Goal: Information Seeking & Learning: Learn about a topic

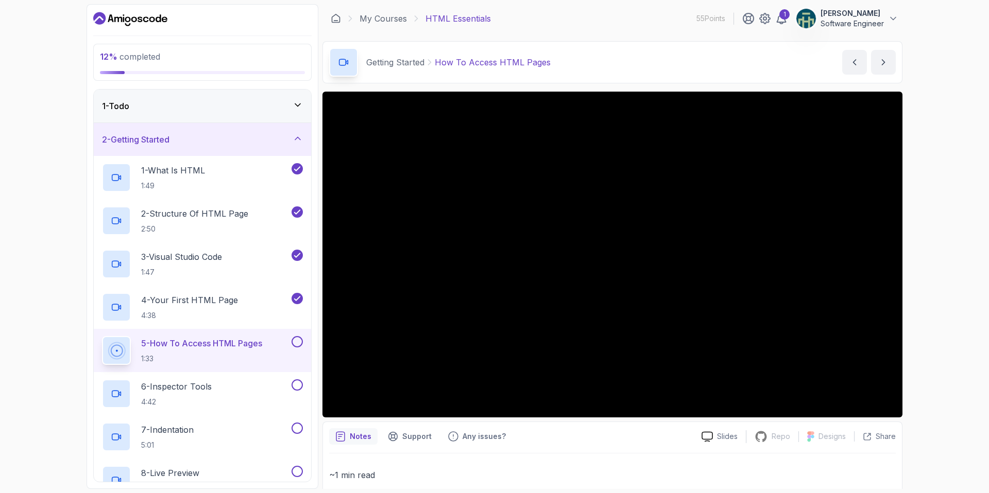
scroll to position [12, 0]
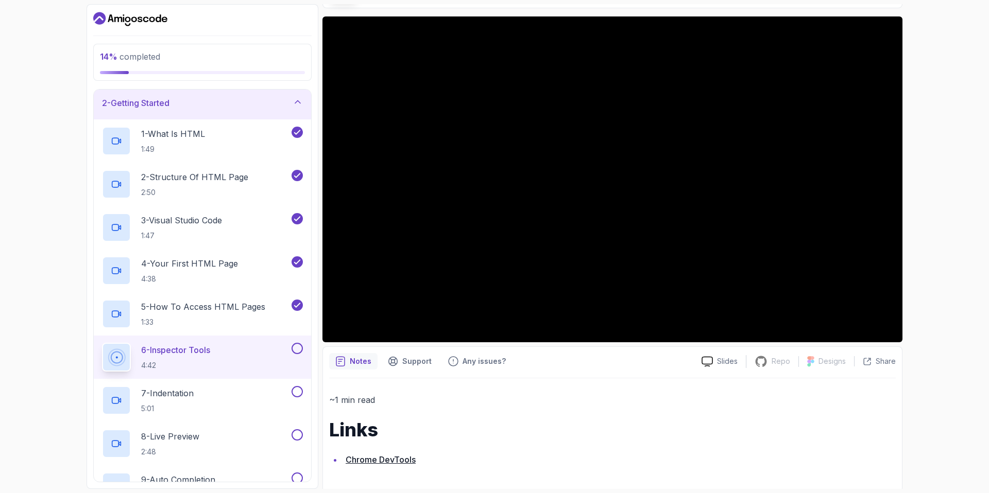
scroll to position [78, 0]
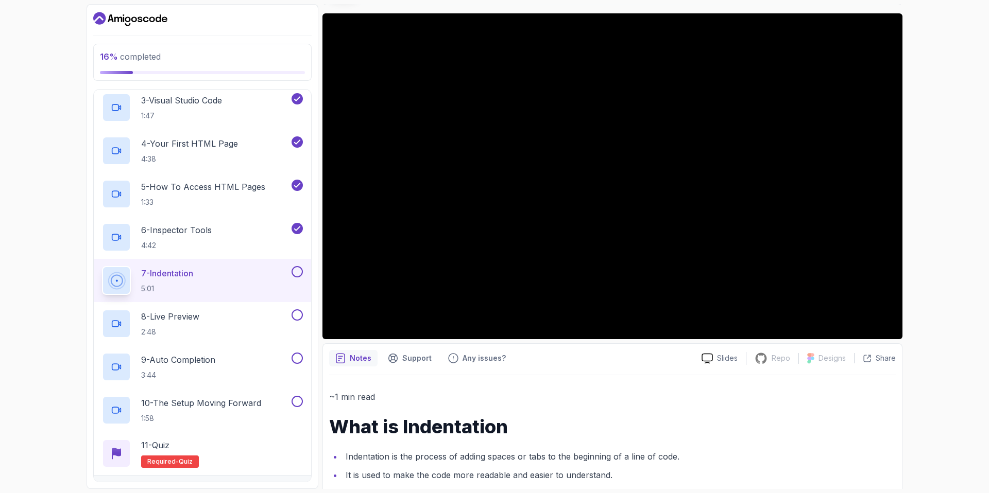
scroll to position [161, 0]
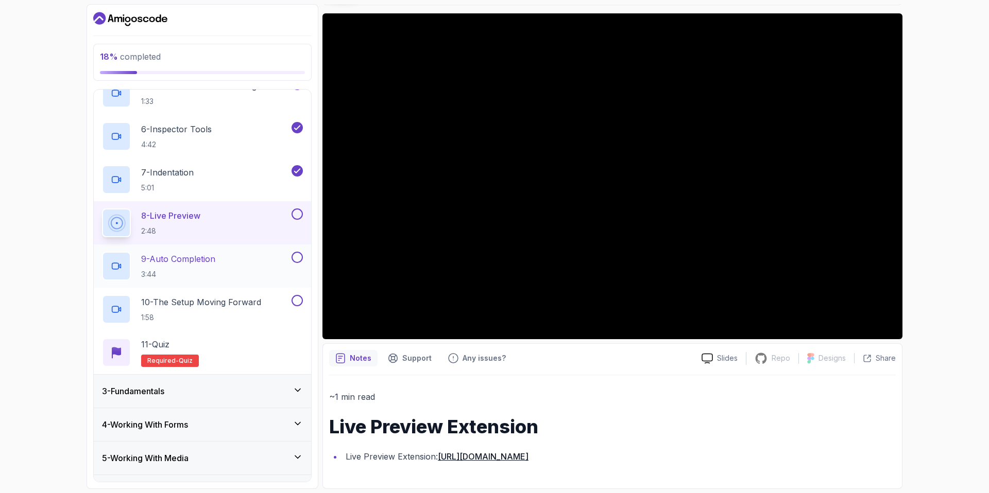
scroll to position [451, 0]
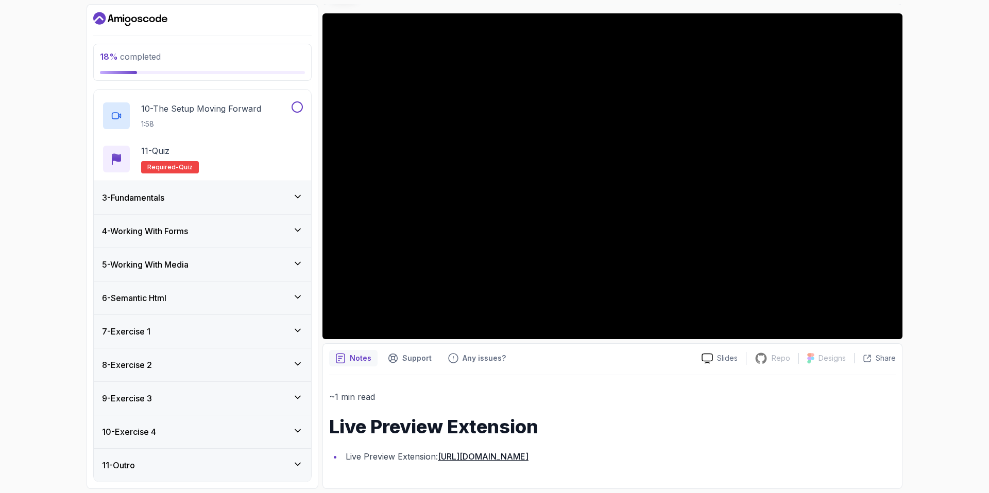
click at [293, 206] on div "3 - Fundamentals" at bounding box center [202, 197] width 217 height 33
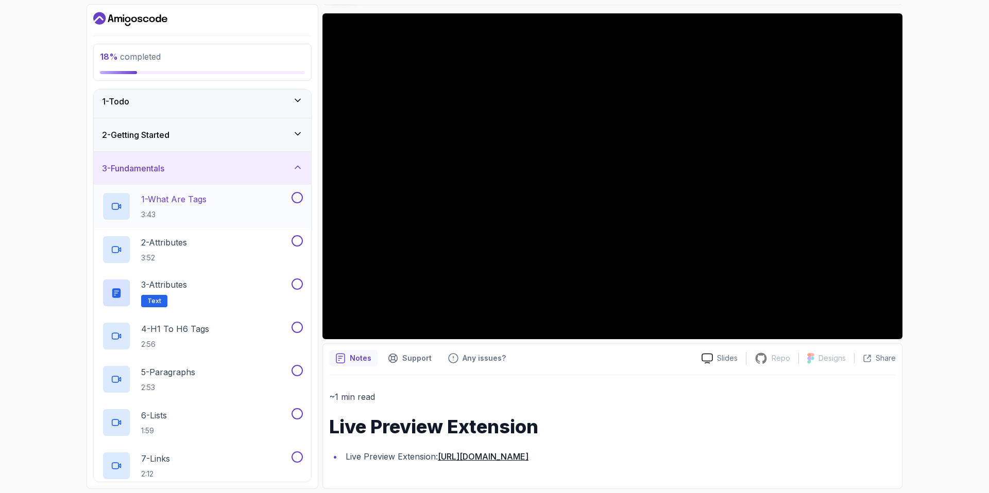
scroll to position [3, 0]
click at [299, 172] on icon at bounding box center [297, 169] width 10 height 10
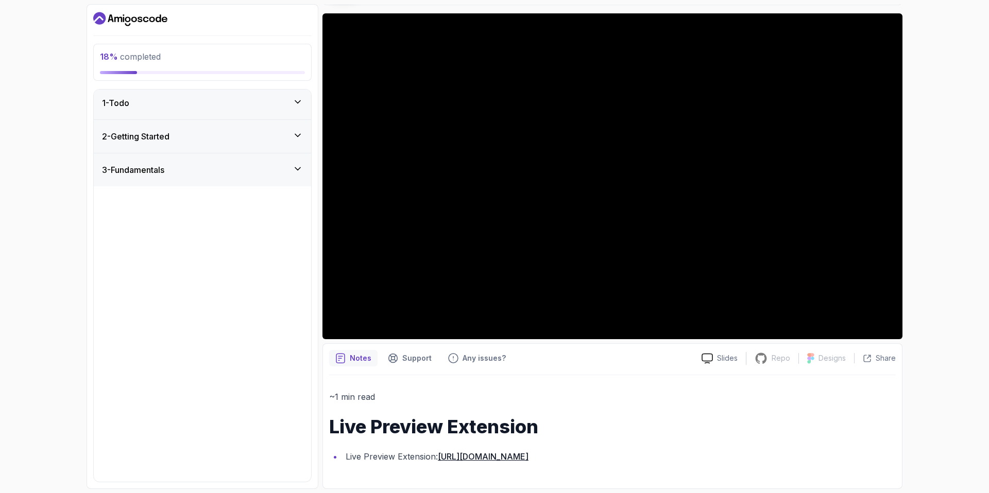
scroll to position [0, 0]
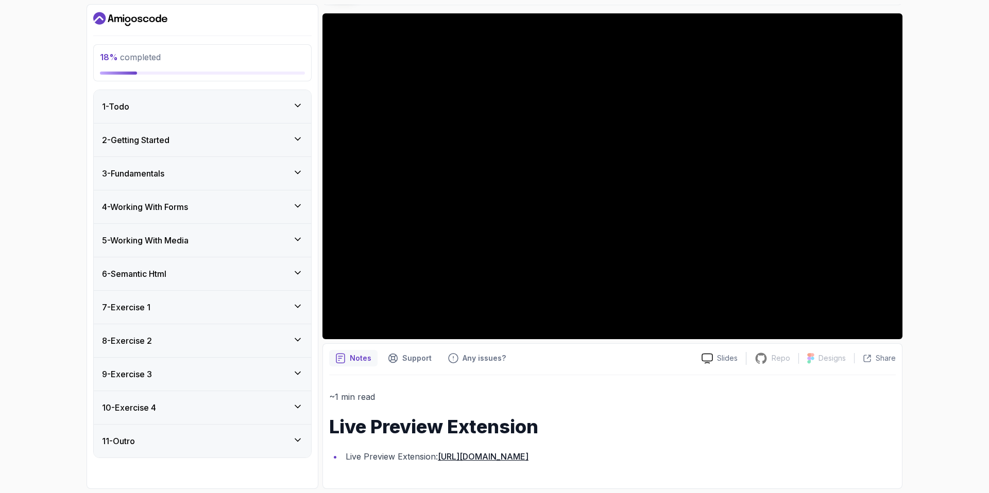
click at [300, 138] on icon at bounding box center [297, 139] width 5 height 3
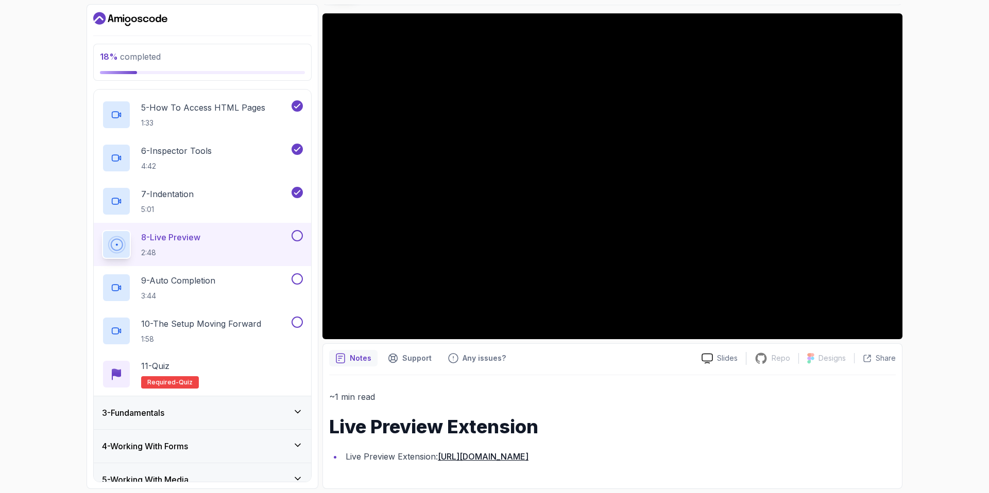
scroll to position [220, 0]
